Goal: Transaction & Acquisition: Purchase product/service

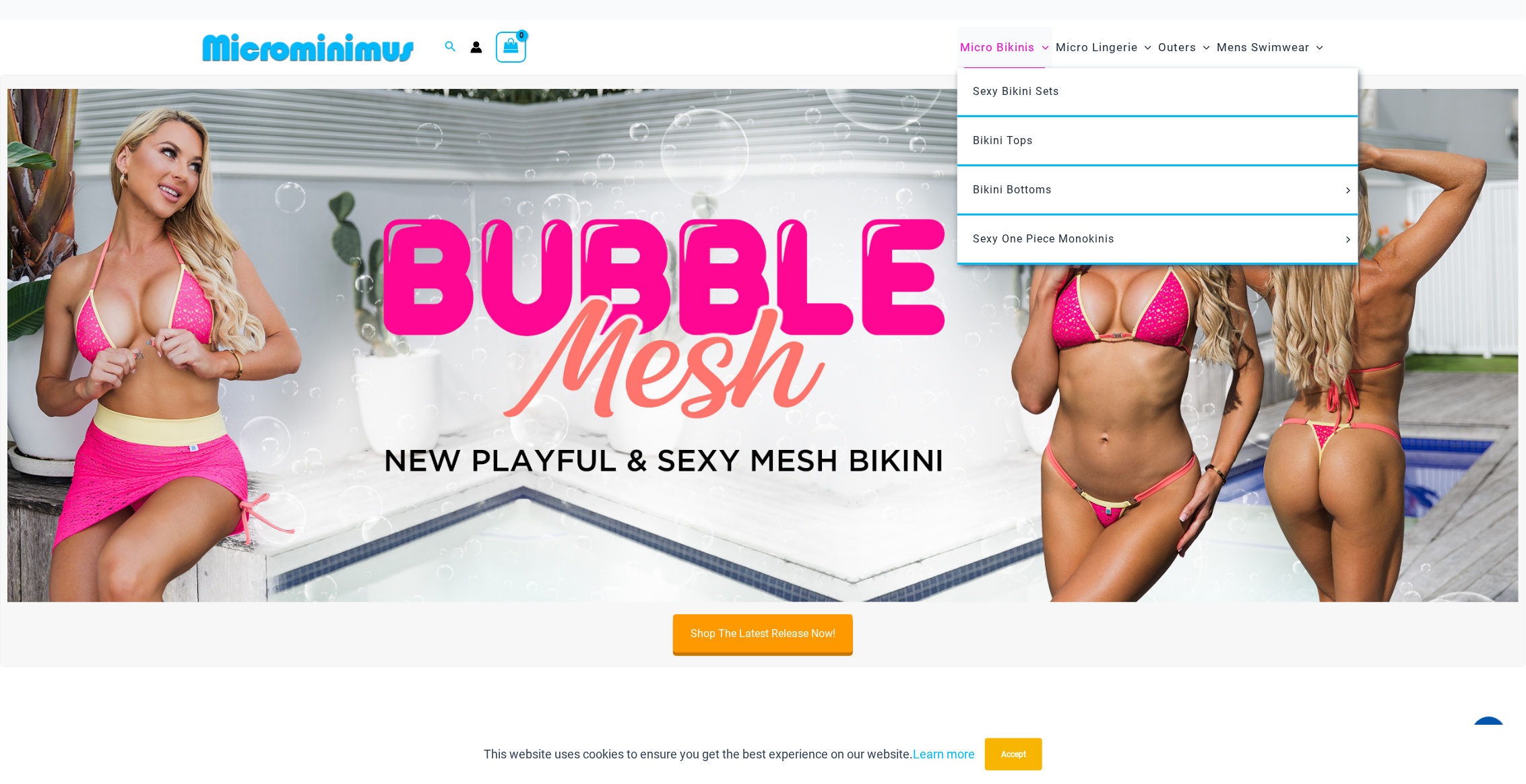
click at [1001, 47] on span "Micro Bikinis" at bounding box center [998, 47] width 75 height 34
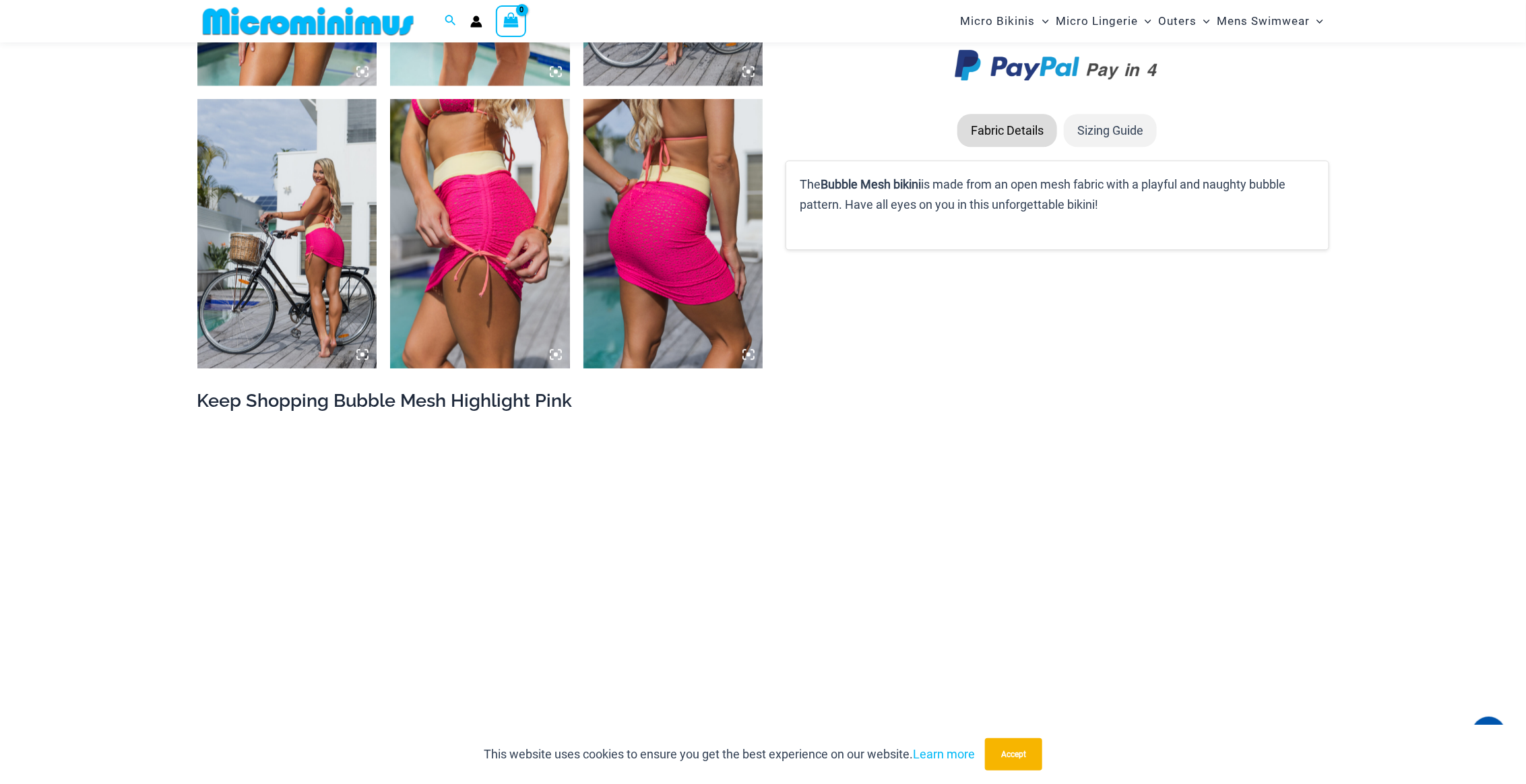
scroll to position [2211, 0]
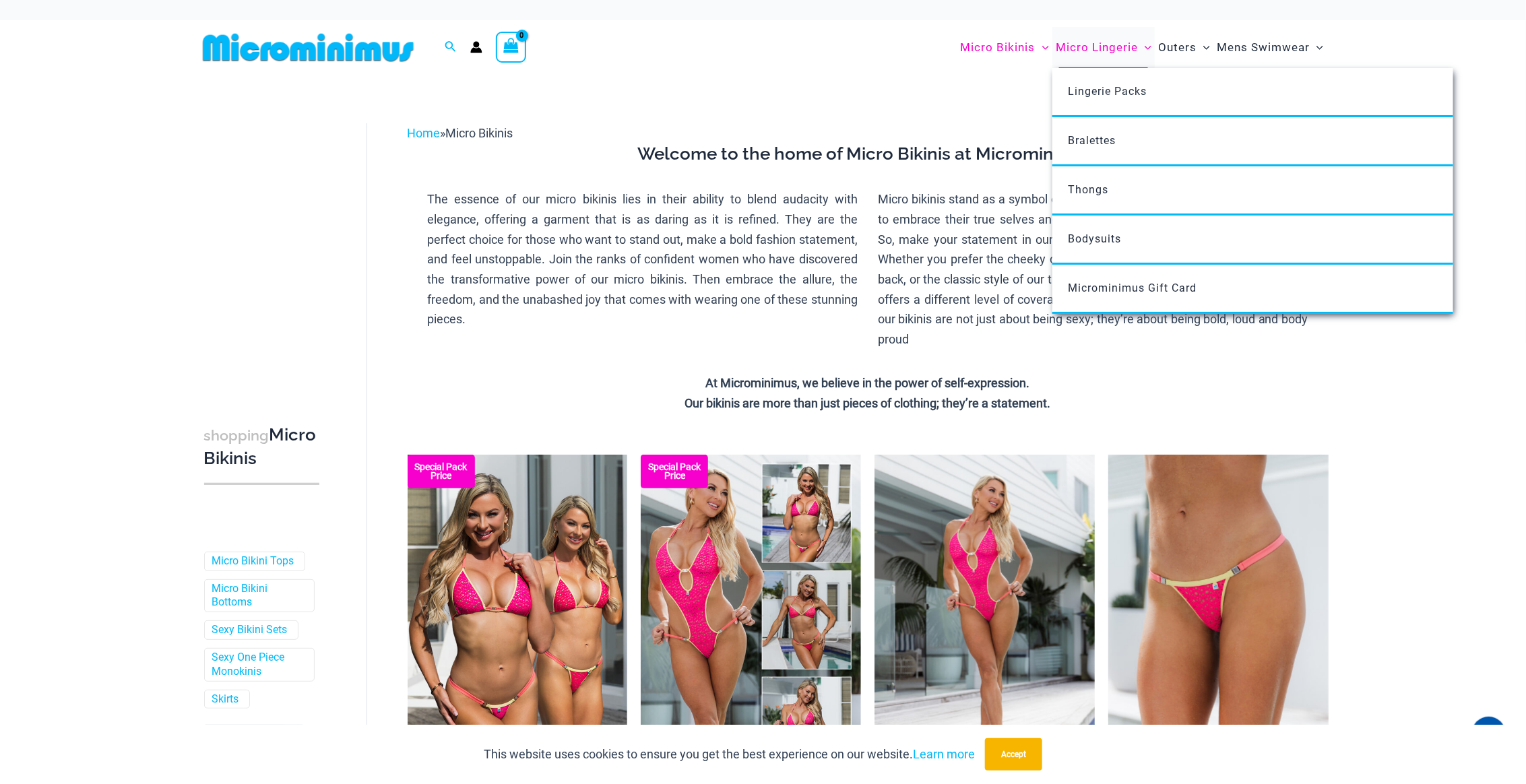
click at [1085, 44] on span "Micro Lingerie" at bounding box center [1096, 47] width 82 height 34
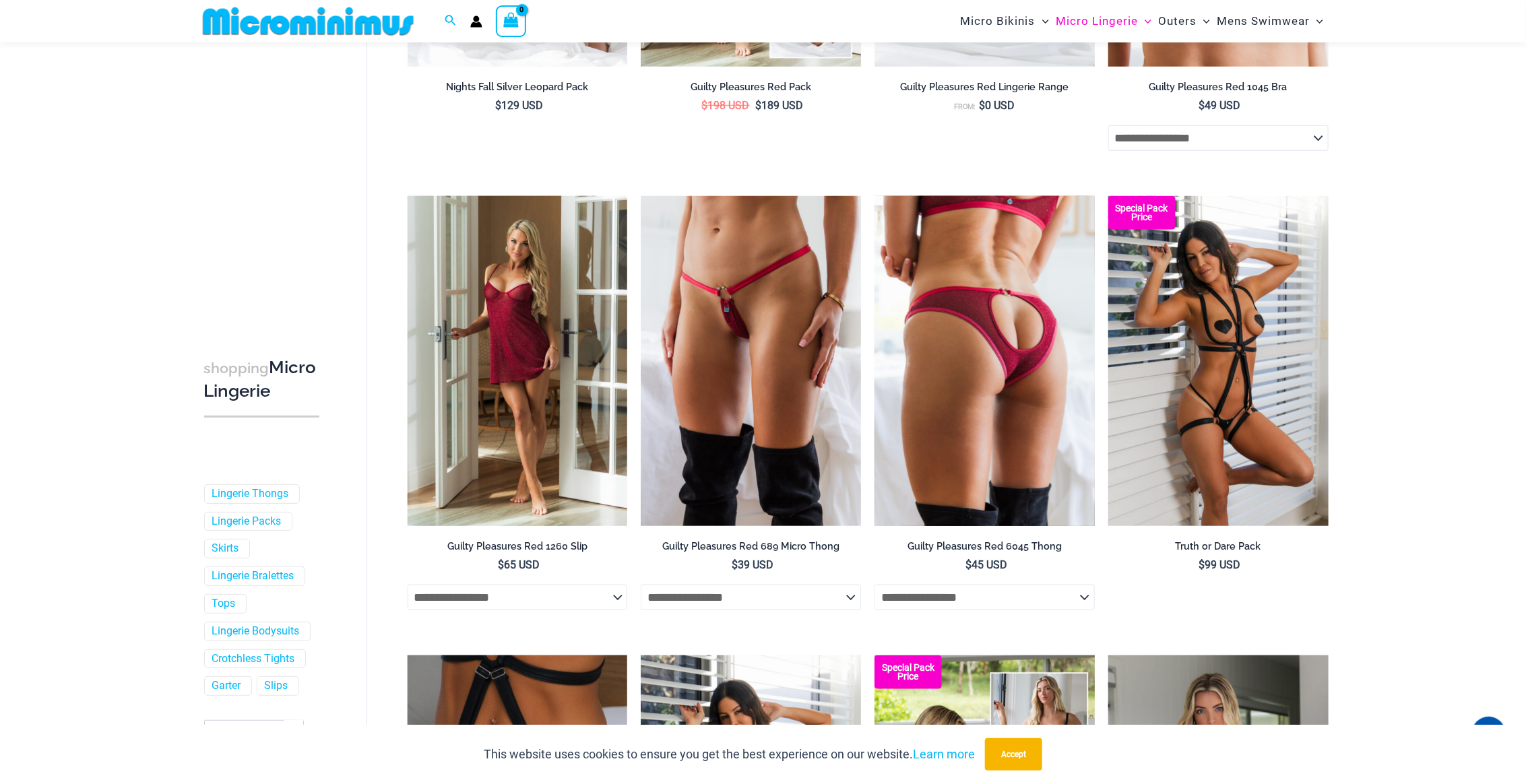
scroll to position [493, 0]
